Goal: Task Accomplishment & Management: Use online tool/utility

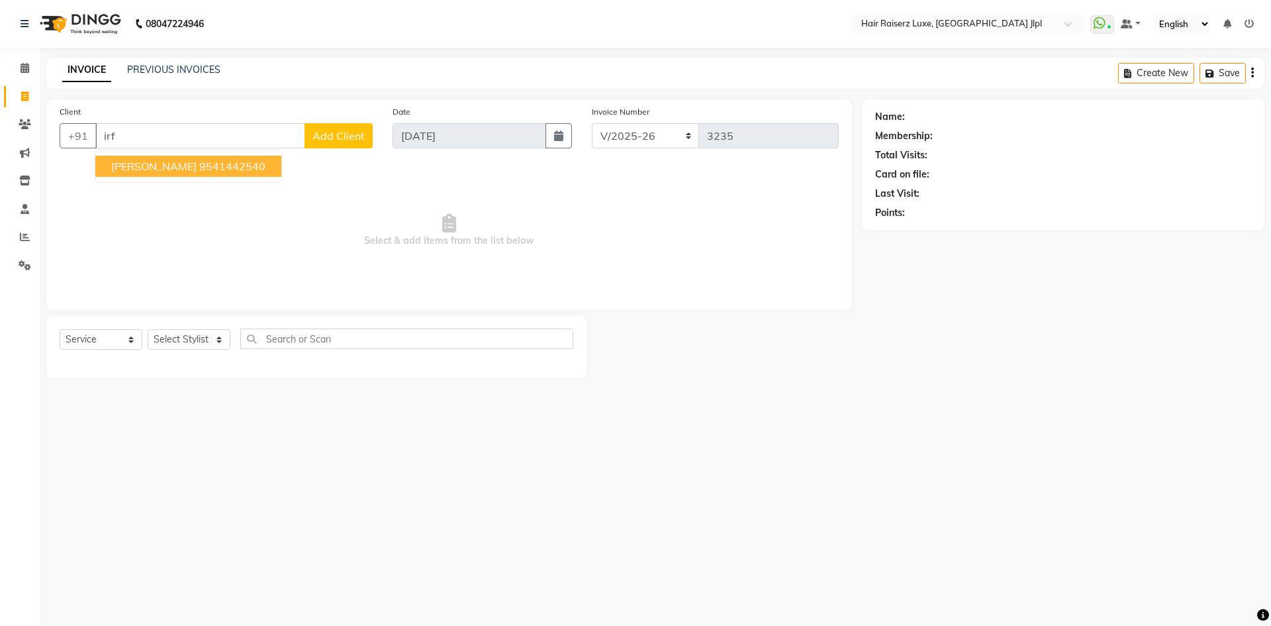
select select "5409"
select select "service"
click at [199, 166] on ngb-highlight "9541442540" at bounding box center [232, 166] width 66 height 13
type input "9541442540"
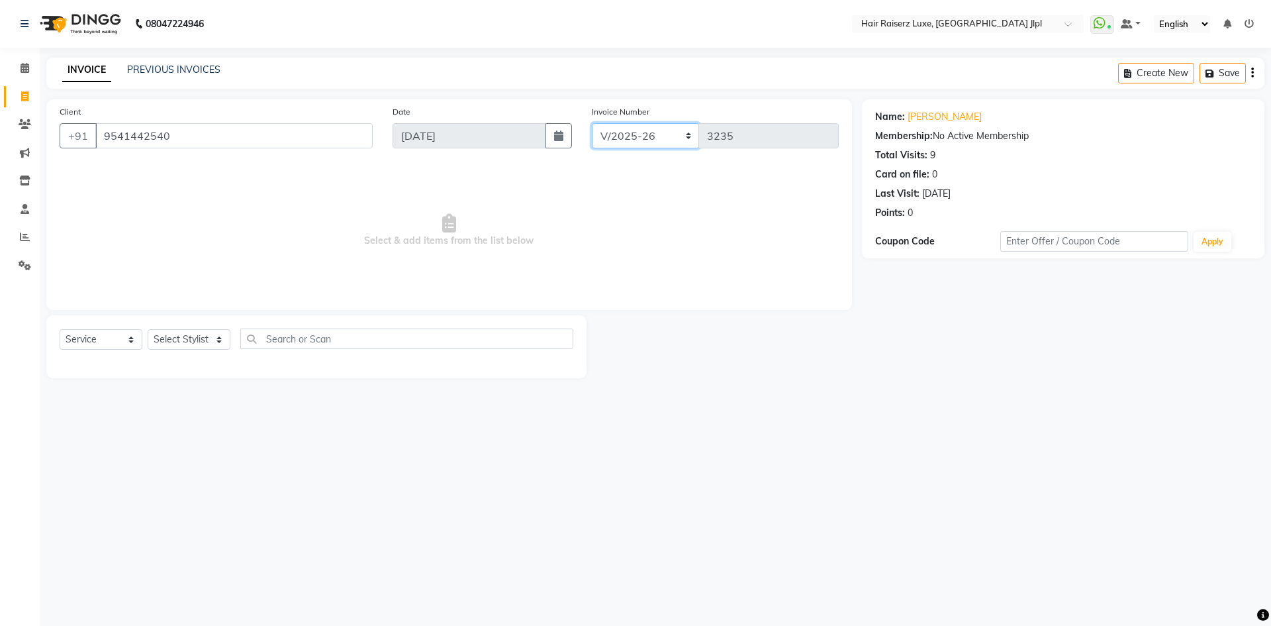
click at [608, 136] on select "FF/2025-26 PreP/2025-26 BANK/2025-26 Paytm/2025-26 CASH/2025-26 V/2025-26" at bounding box center [646, 135] width 108 height 25
select select "8497"
click at [592, 123] on select "FF/2025-26 PreP/2025-26 BANK/2025-26 Paytm/2025-26 CASH/2025-26 V/2025-26" at bounding box center [646, 135] width 108 height 25
type input "0639"
click at [1253, 73] on icon "button" at bounding box center [1252, 73] width 3 height 1
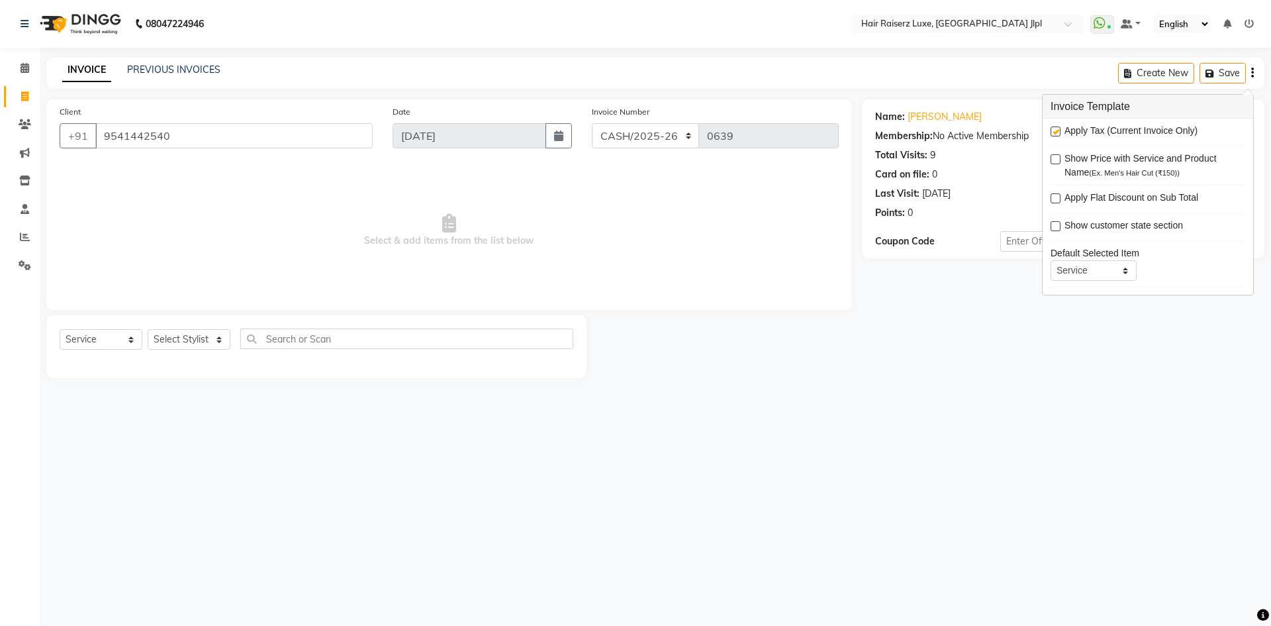
click at [1055, 132] on label at bounding box center [1056, 131] width 10 height 10
click at [1055, 132] on input "checkbox" at bounding box center [1055, 132] width 9 height 9
checkbox input "false"
click at [195, 343] on select "Select Stylist [PERSON_NAME] [PERSON_NAME] [PERSON_NAME] C&Gs Vogue [PERSON_NAM…" at bounding box center [189, 339] width 83 height 21
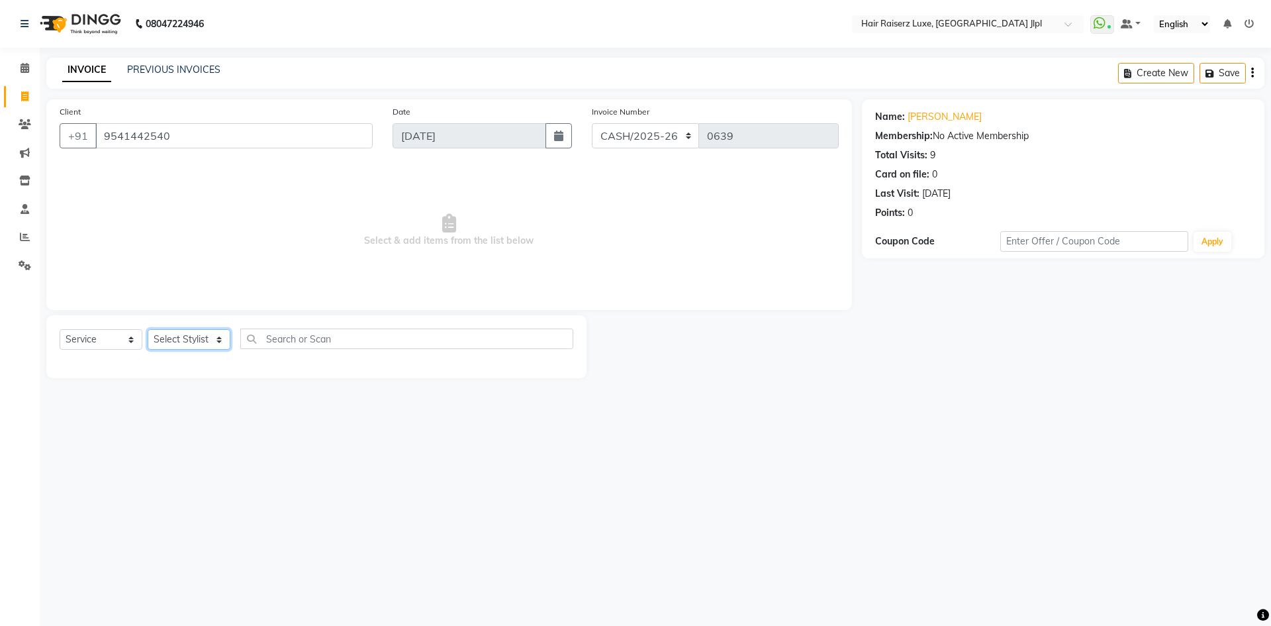
select select "47928"
click at [148, 329] on select "Select Stylist [PERSON_NAME] [PERSON_NAME] [PERSON_NAME] C&Gs Vogue [PERSON_NAM…" at bounding box center [189, 339] width 83 height 21
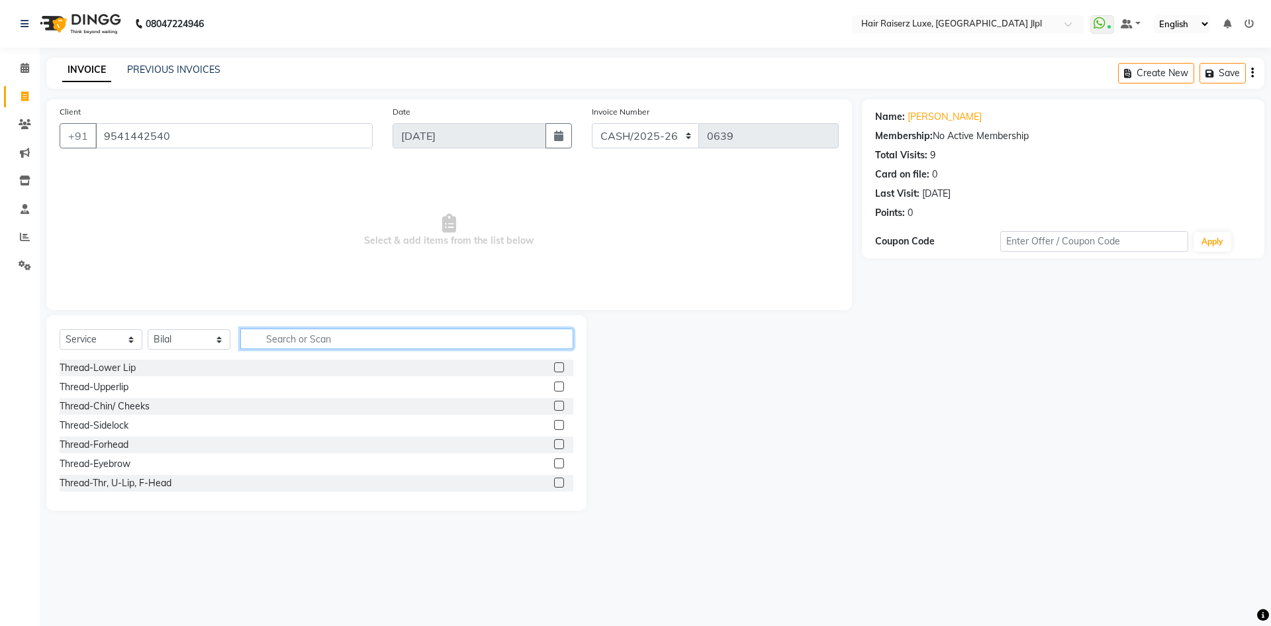
click at [316, 341] on input "text" at bounding box center [406, 338] width 333 height 21
type input "tri"
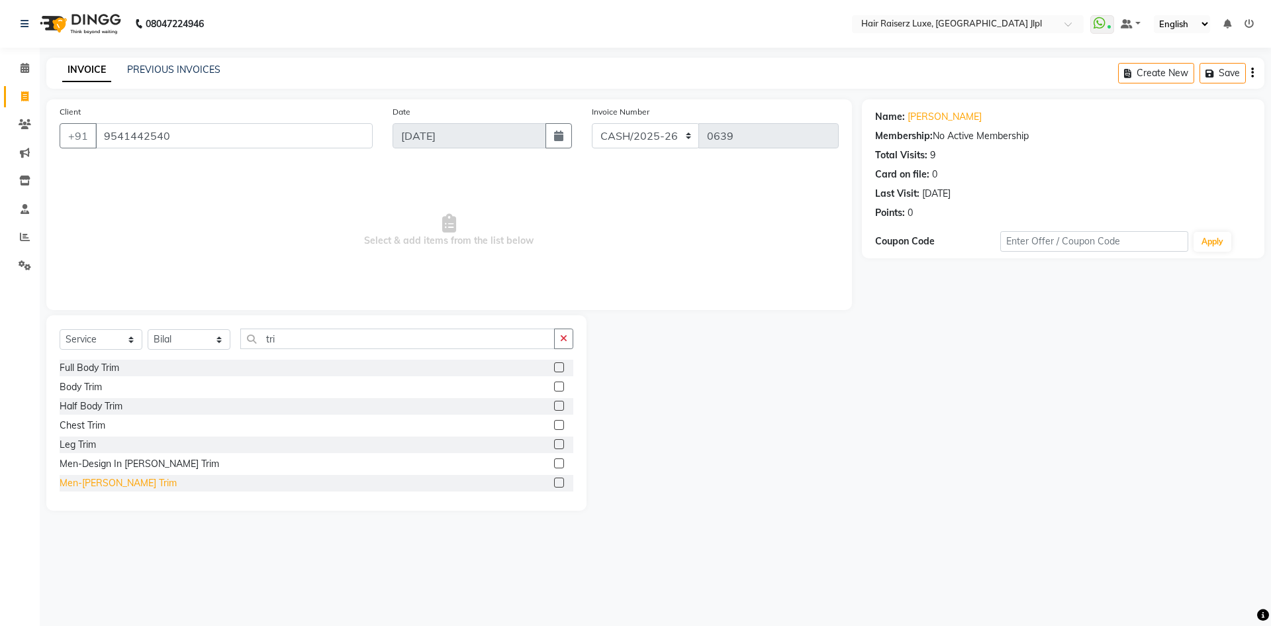
click at [110, 482] on div "Men-[PERSON_NAME] Trim" at bounding box center [118, 483] width 117 height 14
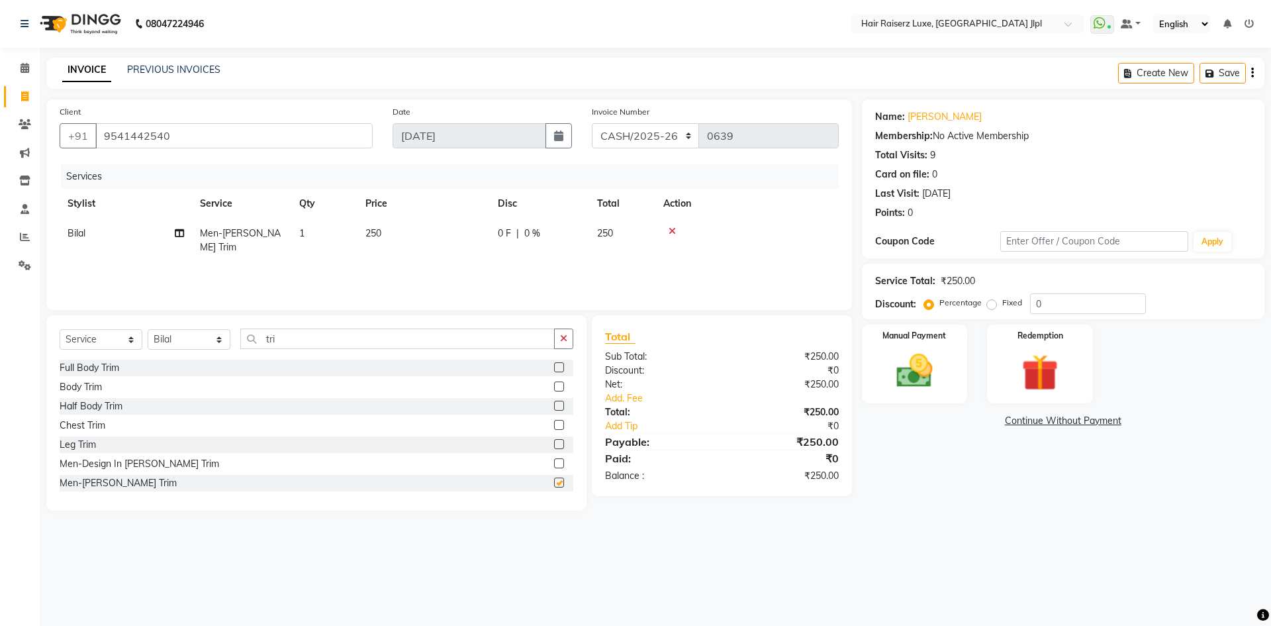
checkbox input "false"
click at [289, 336] on input "tri" at bounding box center [397, 338] width 314 height 21
type input "t"
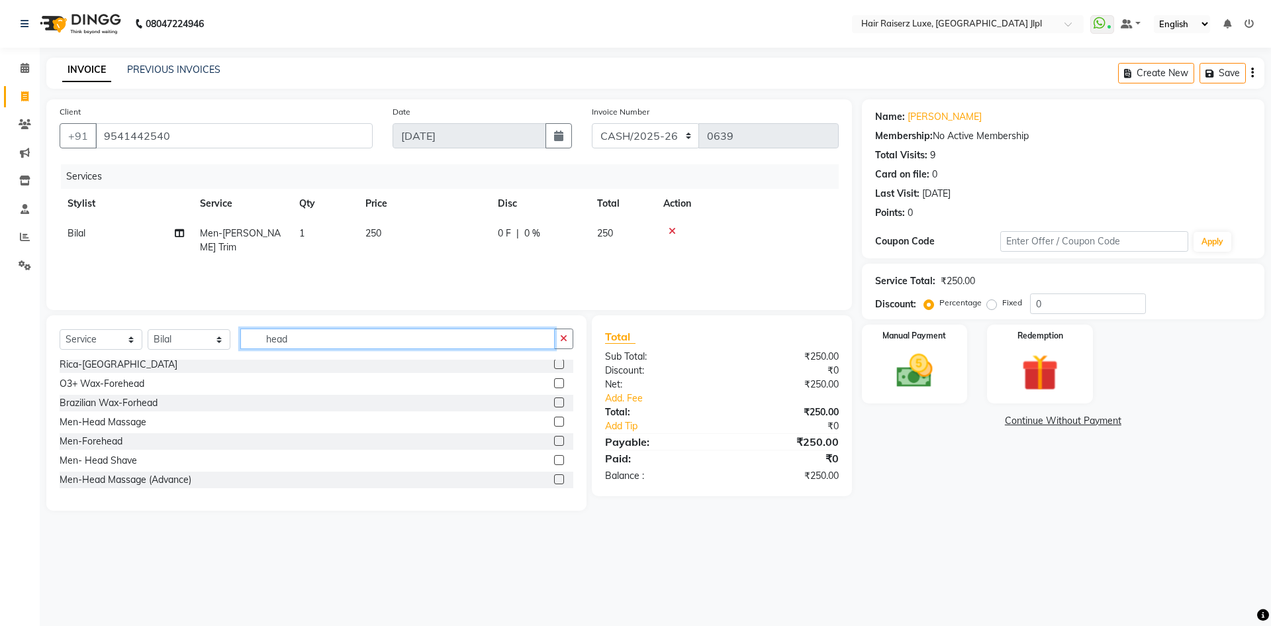
scroll to position [53, 0]
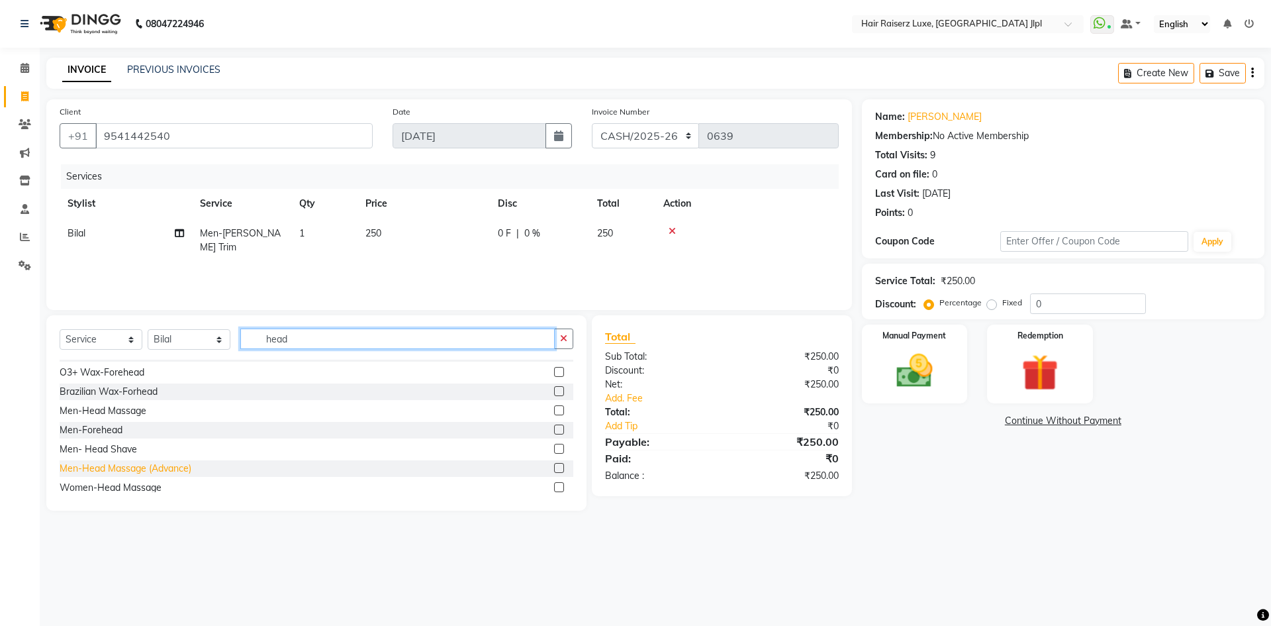
type input "head"
click at [170, 469] on div "Men-Head Massage (Advance)" at bounding box center [126, 468] width 132 height 14
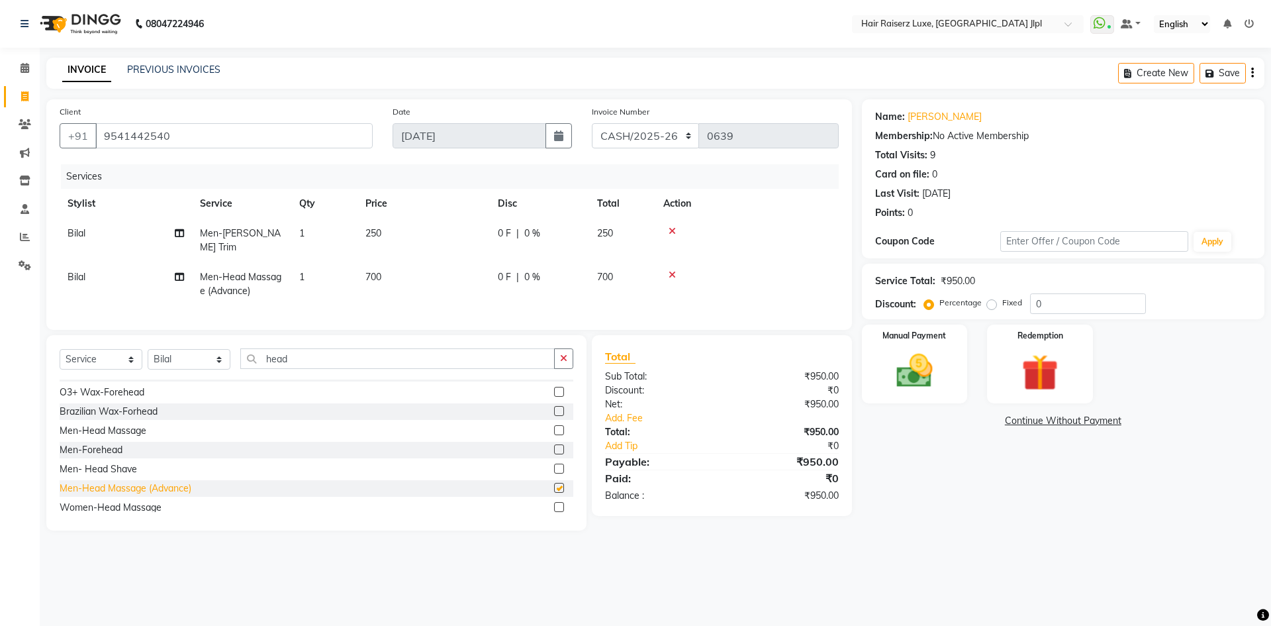
checkbox input "false"
click at [375, 271] on span "700" at bounding box center [373, 277] width 16 height 12
select select "47928"
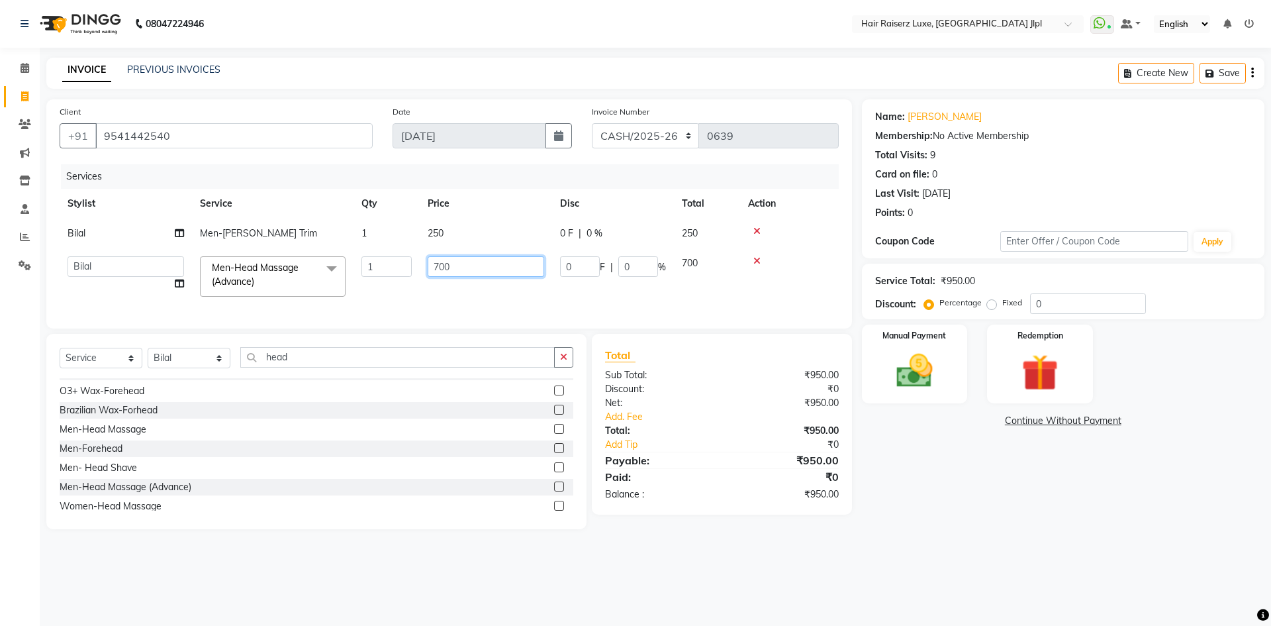
click at [438, 270] on input "700" at bounding box center [486, 266] width 117 height 21
type input "600"
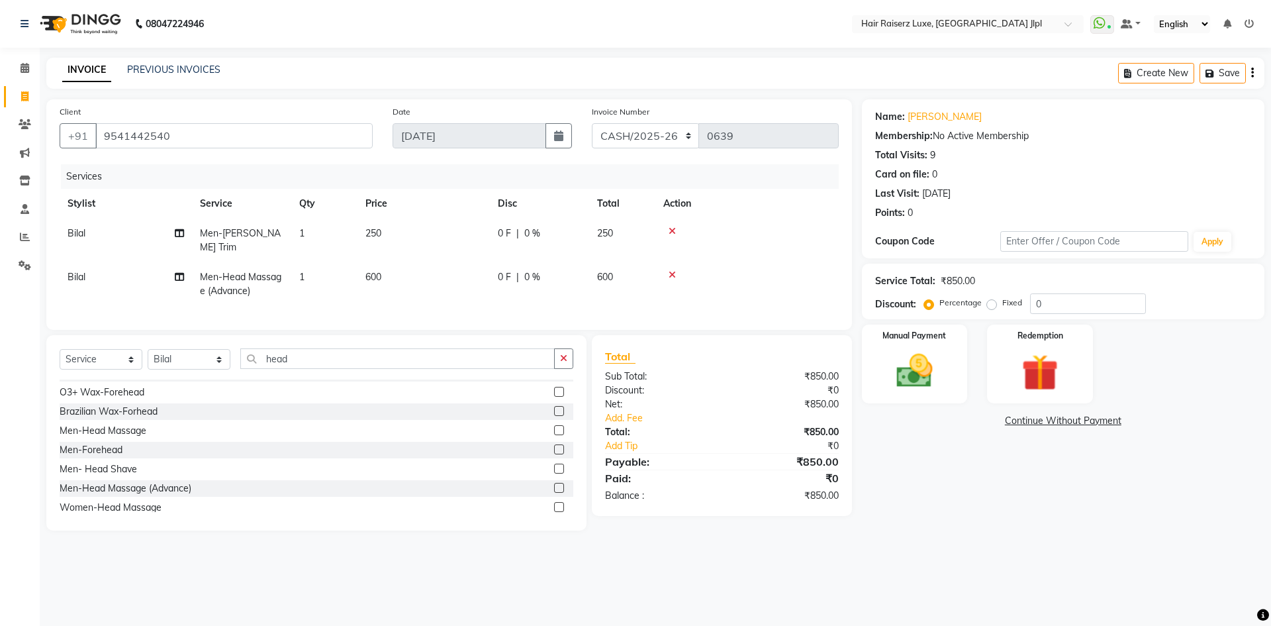
click at [941, 552] on div "08047224946 Select Location × Hair Raiserz Luxe, [GEOGRAPHIC_DATA] Jlpl WhatsAp…" at bounding box center [635, 313] width 1271 height 626
click at [1254, 73] on div "Create New Save" at bounding box center [1191, 73] width 146 height 31
click at [1251, 73] on icon "button" at bounding box center [1252, 73] width 3 height 1
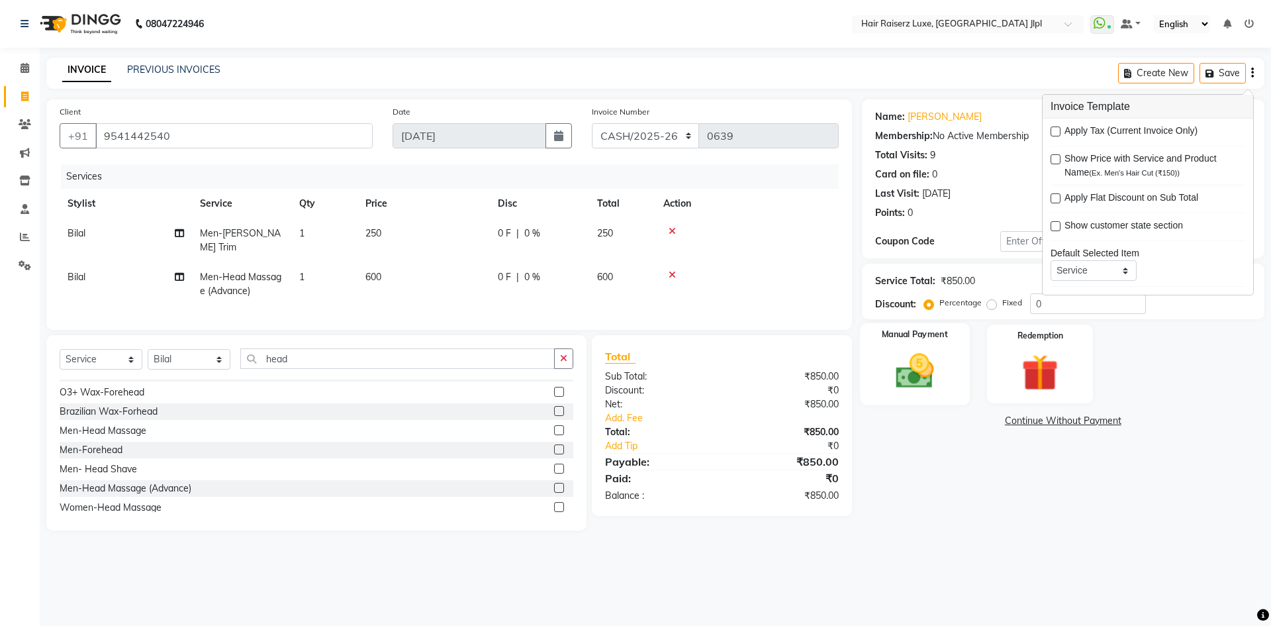
drag, startPoint x: 892, startPoint y: 346, endPoint x: 903, endPoint y: 349, distance: 11.1
click at [894, 347] on div "Manual Payment" at bounding box center [914, 363] width 110 height 81
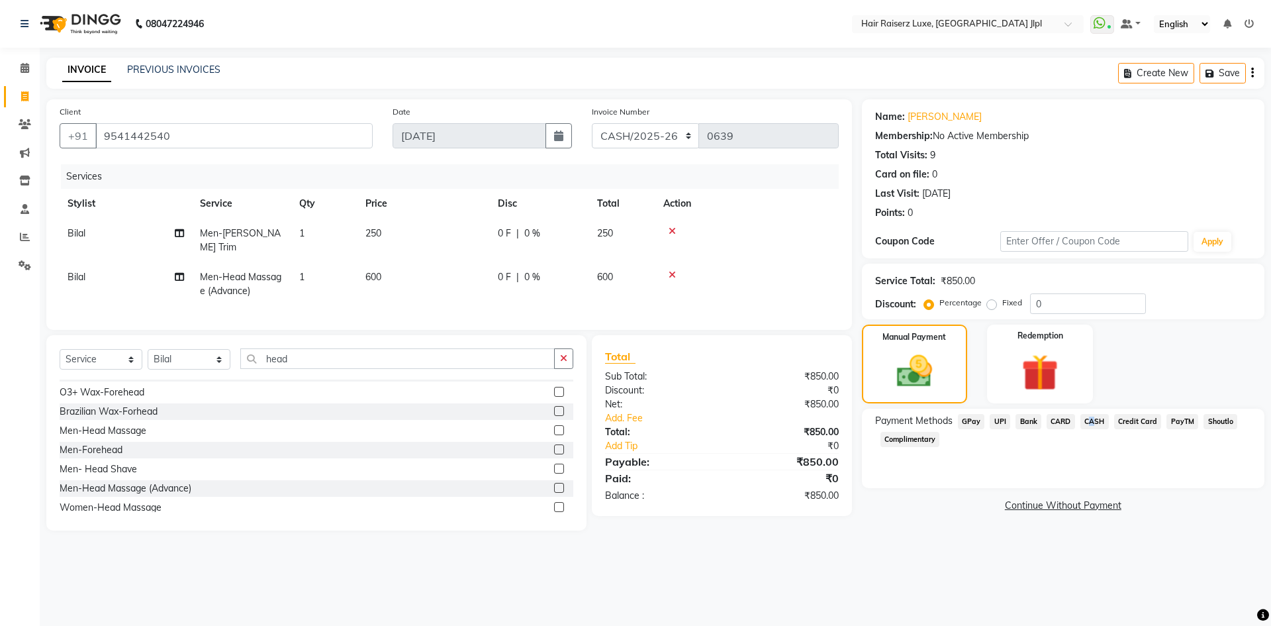
click at [1087, 423] on span "CASH" at bounding box center [1094, 421] width 28 height 15
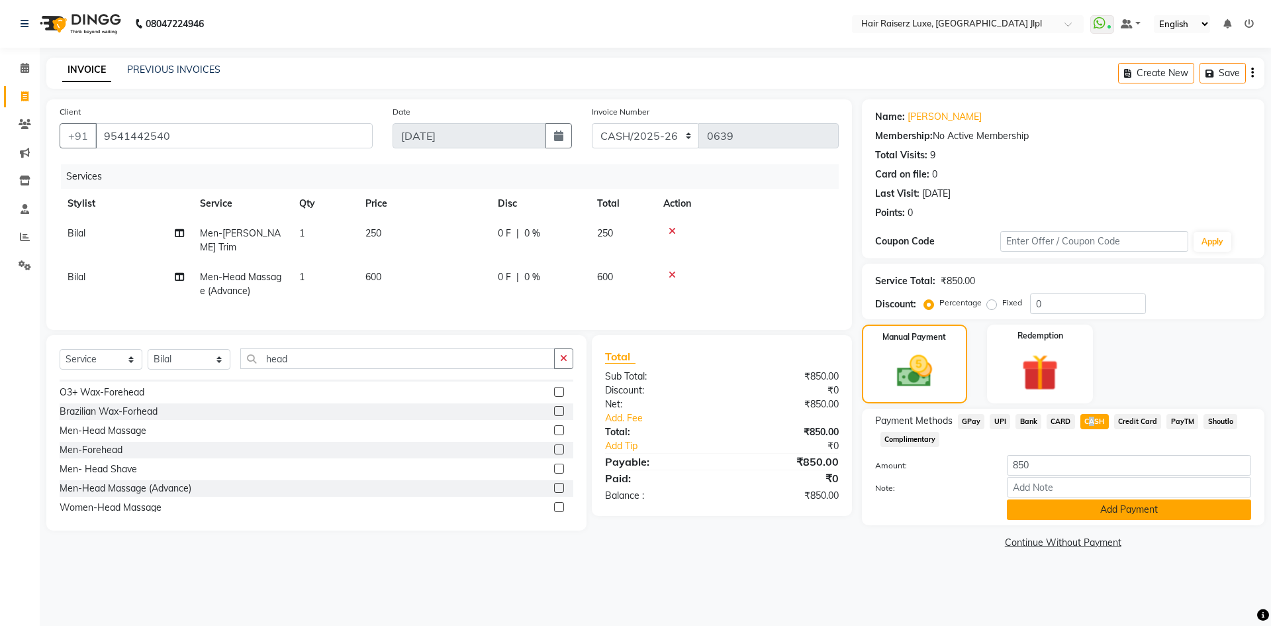
click at [1064, 507] on button "Add Payment" at bounding box center [1129, 509] width 244 height 21
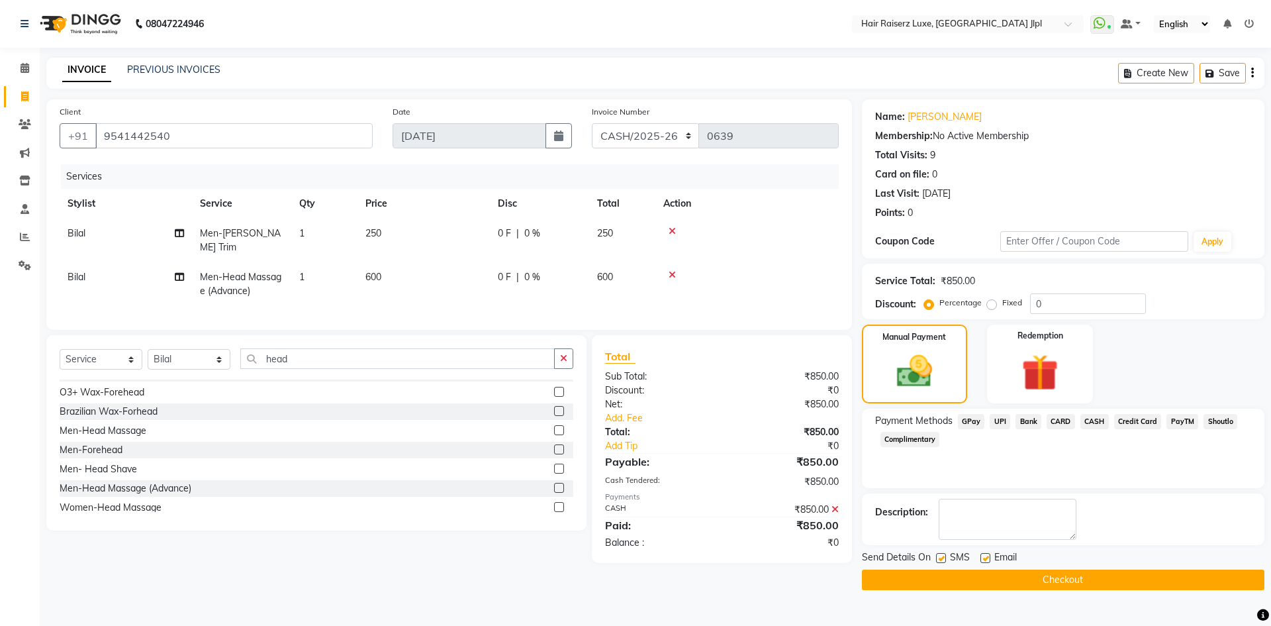
click at [982, 558] on label at bounding box center [986, 558] width 10 height 10
click at [982, 558] on input "checkbox" at bounding box center [985, 558] width 9 height 9
checkbox input "false"
click at [986, 583] on button "Checkout" at bounding box center [1063, 579] width 403 height 21
